Goal: Information Seeking & Learning: Learn about a topic

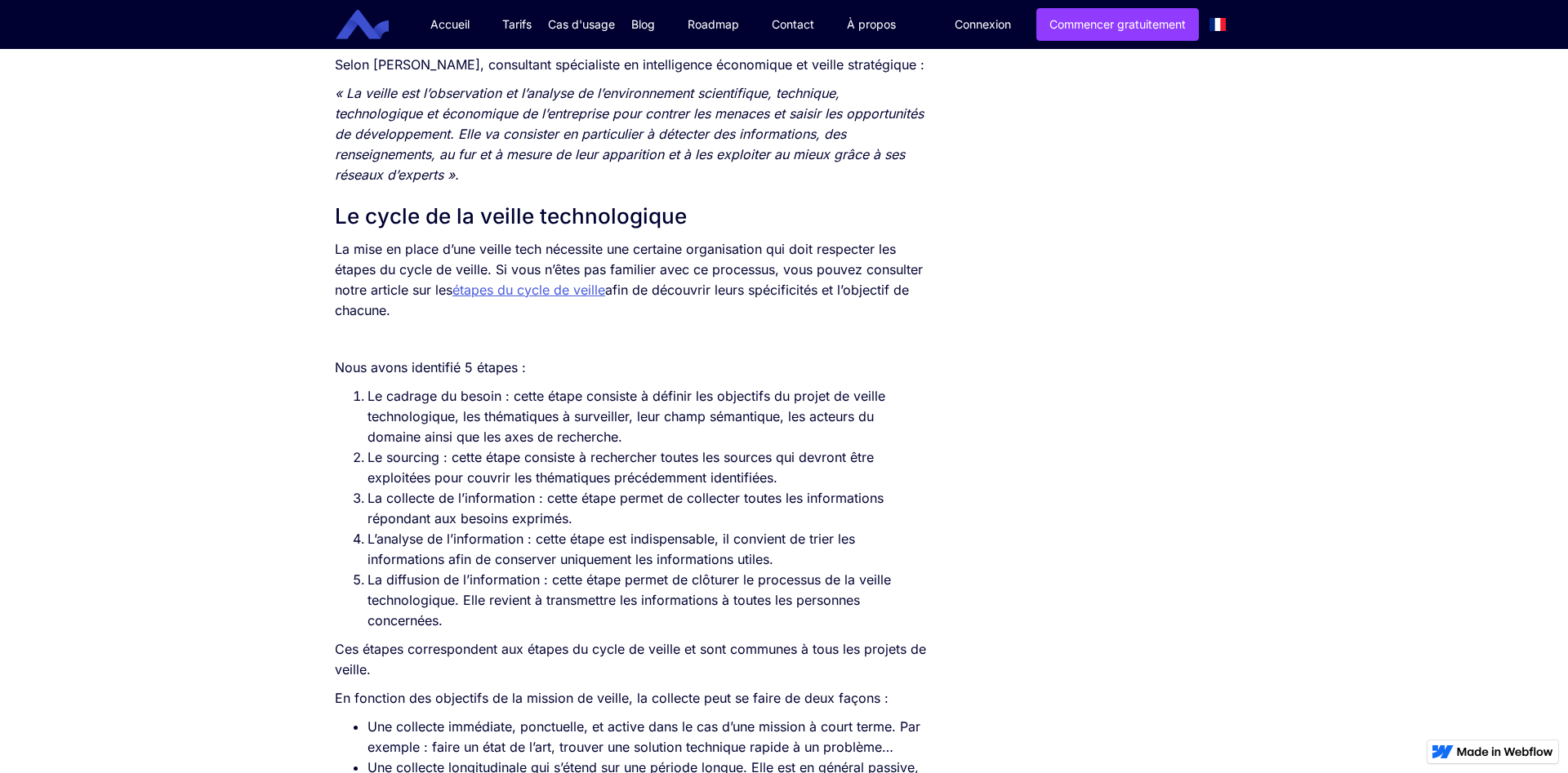
scroll to position [1333, 0]
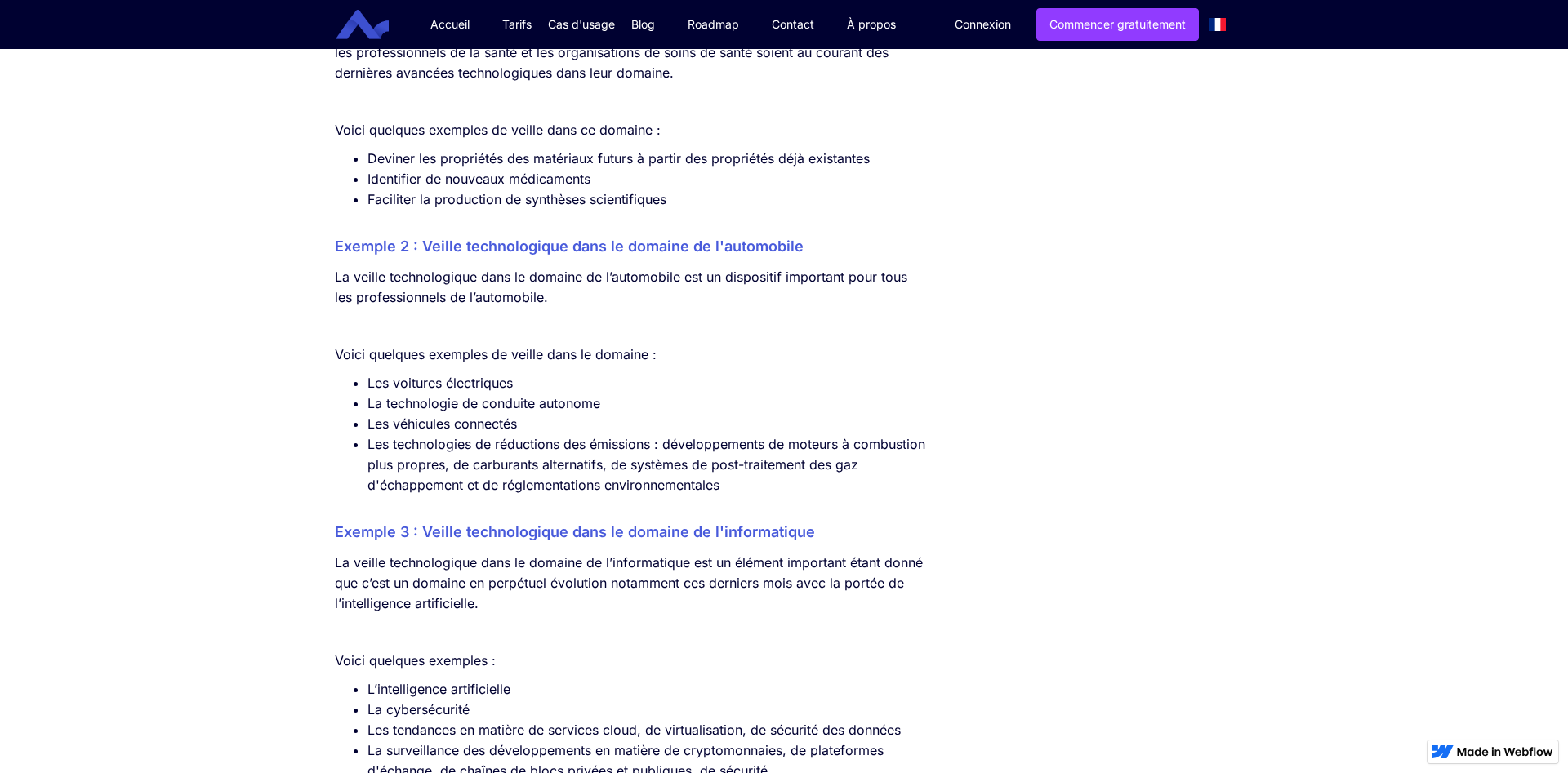
scroll to position [4581, 0]
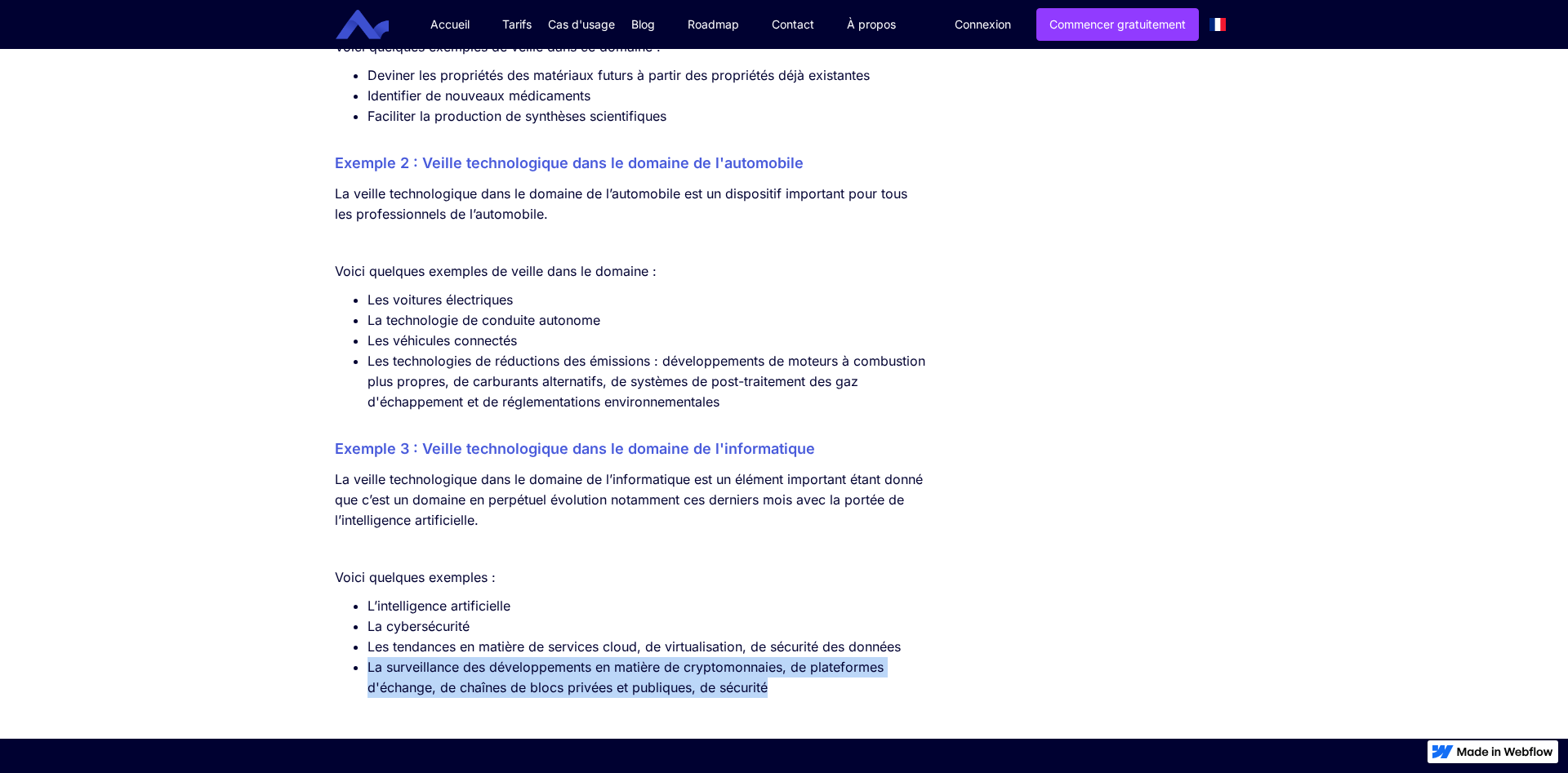
drag, startPoint x: 368, startPoint y: 691, endPoint x: 775, endPoint y: 716, distance: 407.8
click at [775, 698] on li "La surveillance des développements en matière de cryptomonnaies, de plateformes…" at bounding box center [649, 678] width 561 height 41
copy li "La surveillance des développements en matière de cryptomonnaies, de plateformes…"
click at [872, 698] on li "La surveillance des développements en matière de cryptomonnaies, de plateformes…" at bounding box center [649, 678] width 561 height 41
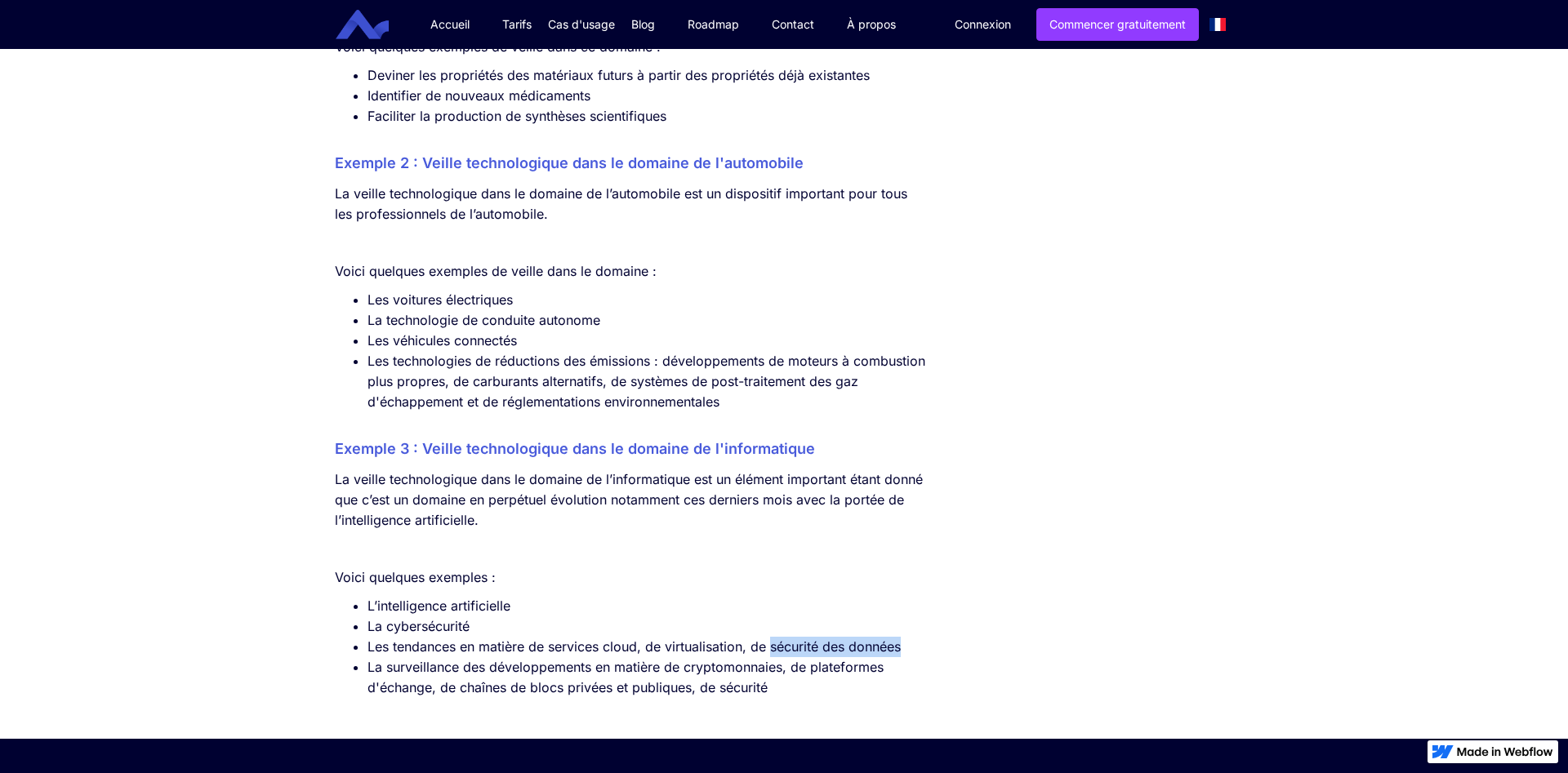
drag, startPoint x: 772, startPoint y: 668, endPoint x: 907, endPoint y: 663, distance: 135.1
click at [907, 657] on li "Les tendances en matière de services cloud, de virtualisation, de sécurité des …" at bounding box center [649, 646] width 561 height 21
copy li "sécurité des données"
